Goal: Find specific page/section

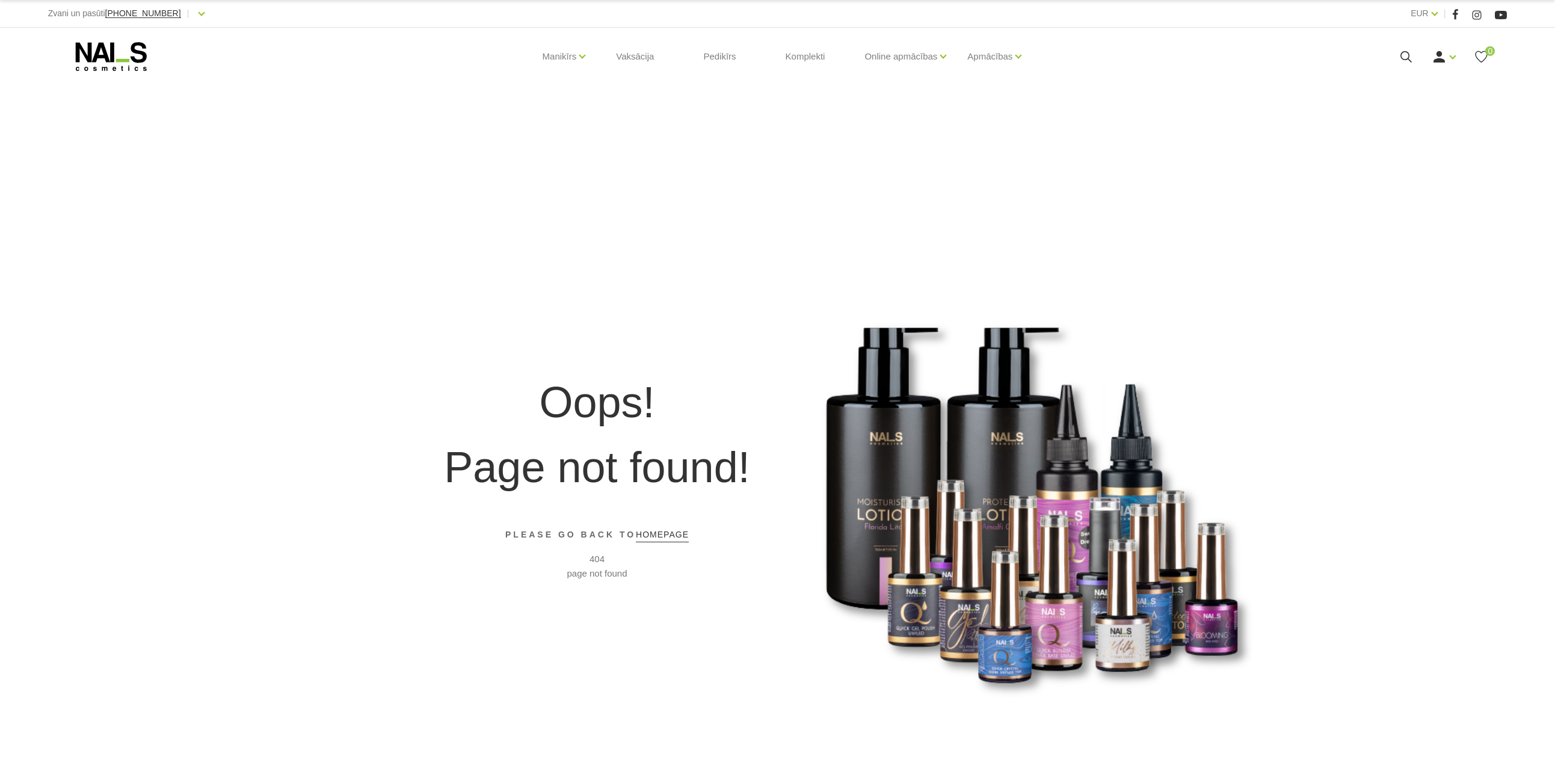
click at [1063, 261] on div "Oops! Page not found! PLEASE GO BACK TO homepage 404 page not found" at bounding box center [778, 476] width 722 height 784
click at [784, 140] on div "Oops! Page not found! PLEASE GO BACK TO homepage 404 page not found" at bounding box center [778, 476] width 722 height 784
click at [814, 190] on div "Oops! Page not found! PLEASE GO BACK TO homepage 404 page not found" at bounding box center [778, 476] width 722 height 784
click at [564, 129] on link "Bāzes, topi un praimeri" at bounding box center [606, 127] width 92 height 13
